Goal: Task Accomplishment & Management: Manage account settings

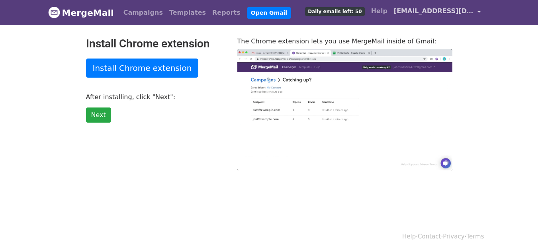
click at [461, 6] on link "[EMAIL_ADDRESS][DOMAIN_NAME]" at bounding box center [437, 12] width 93 height 19
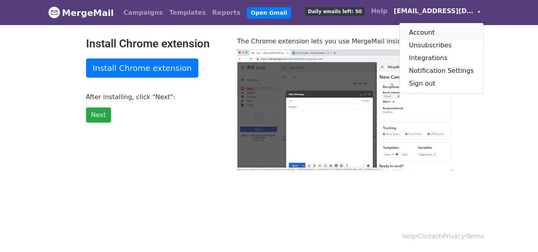
click at [424, 33] on link "Account" at bounding box center [441, 32] width 84 height 13
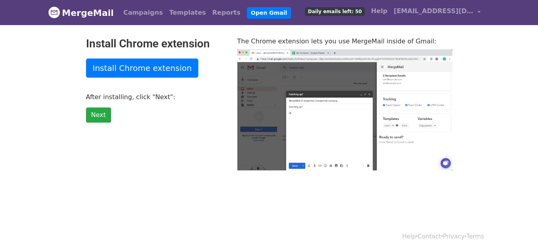
type input "18.43"
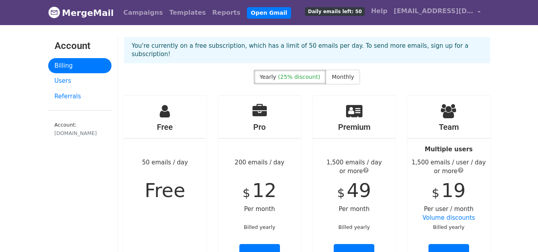
click at [66, 67] on link "Billing" at bounding box center [79, 66] width 63 height 16
click at [441, 15] on span "[EMAIL_ADDRESS][DOMAIN_NAME]" at bounding box center [434, 11] width 80 height 10
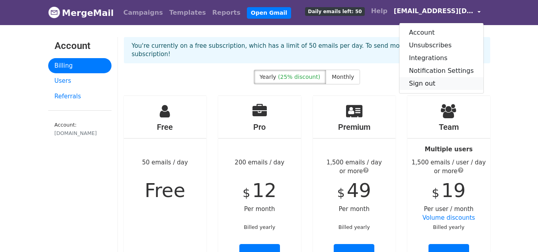
click at [435, 81] on link "Sign out" at bounding box center [441, 83] width 84 height 13
